Goal: Communication & Community: Ask a question

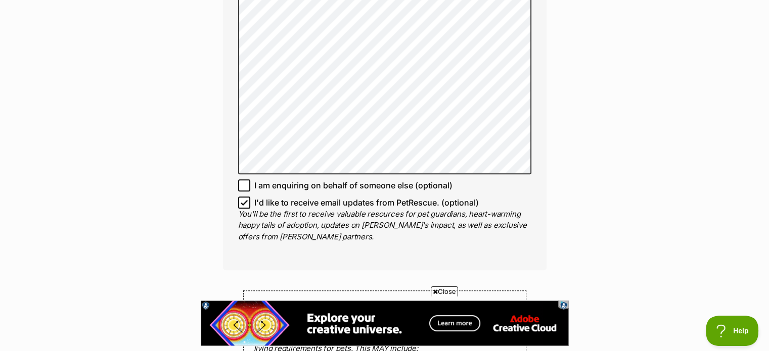
scroll to position [809, 0]
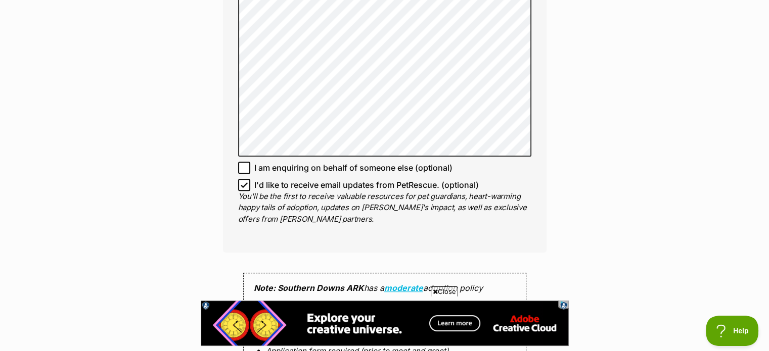
click at [247, 181] on icon at bounding box center [244, 184] width 7 height 7
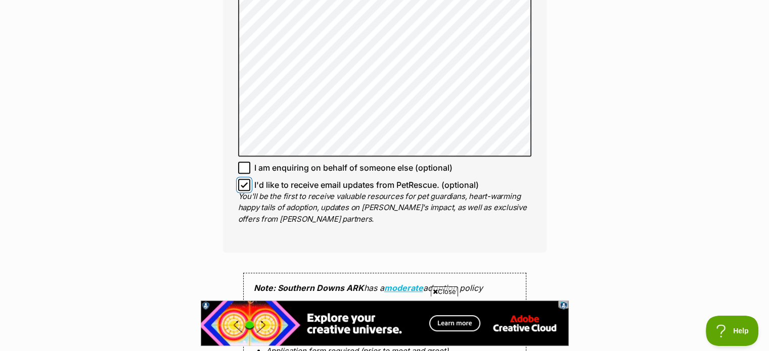
click at [247, 179] on input "I'd like to receive email updates from PetRescue. (optional)" at bounding box center [244, 185] width 12 height 12
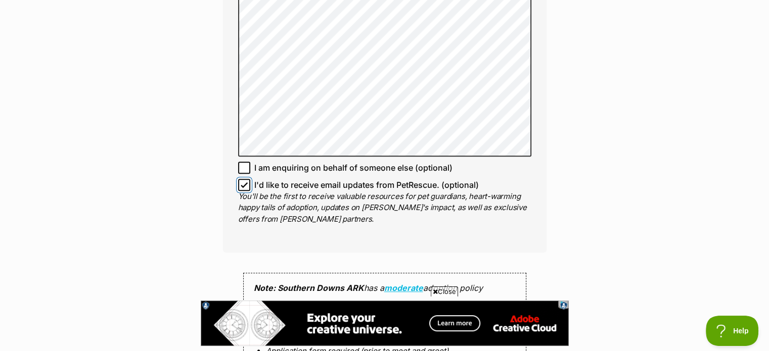
checkbox input "false"
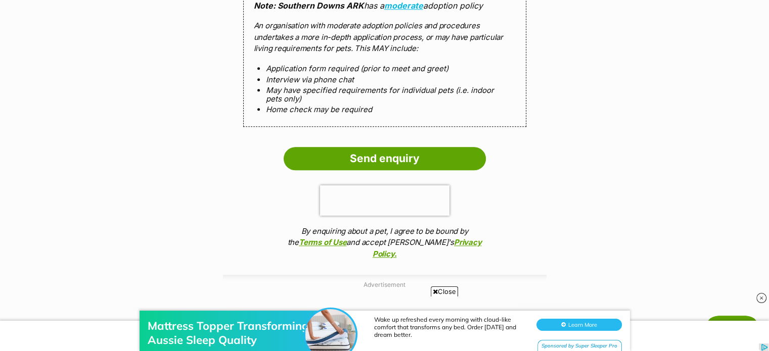
scroll to position [1213, 0]
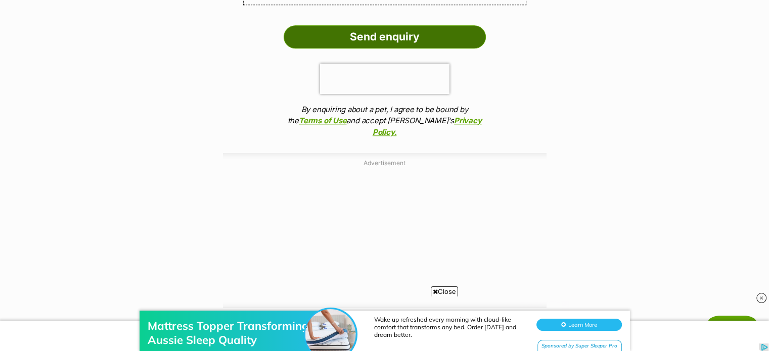
click at [370, 26] on input "Send enquiry" at bounding box center [385, 36] width 202 height 23
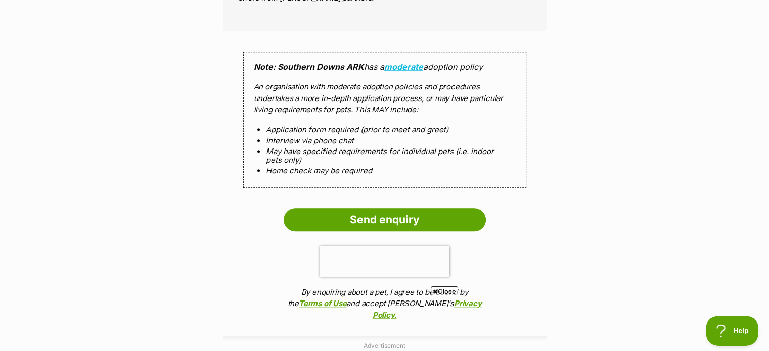
scroll to position [1011, 0]
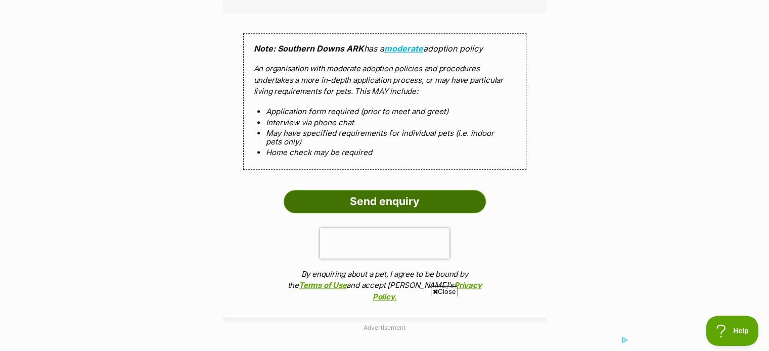
click at [342, 195] on input "Send enquiry" at bounding box center [385, 201] width 202 height 23
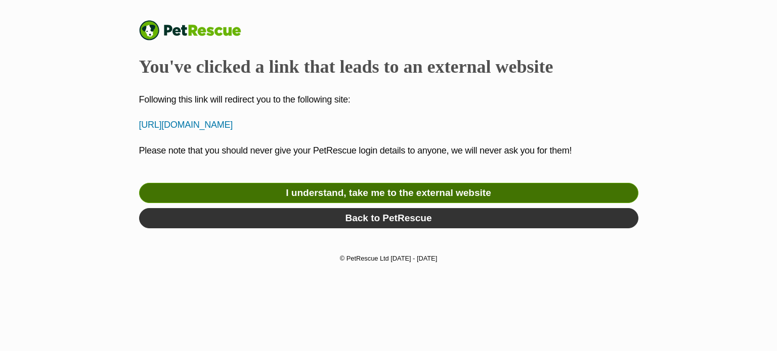
click at [413, 193] on link "I understand, take me to the external website" at bounding box center [388, 193] width 499 height 20
